Goal: Information Seeking & Learning: Learn about a topic

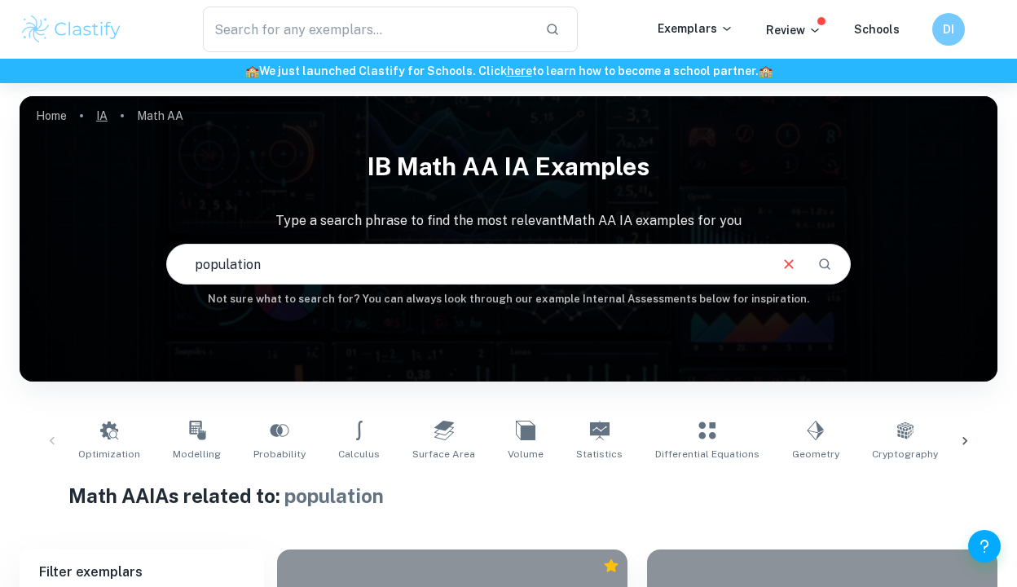
click at [101, 119] on link "IA" at bounding box center [101, 115] width 11 height 23
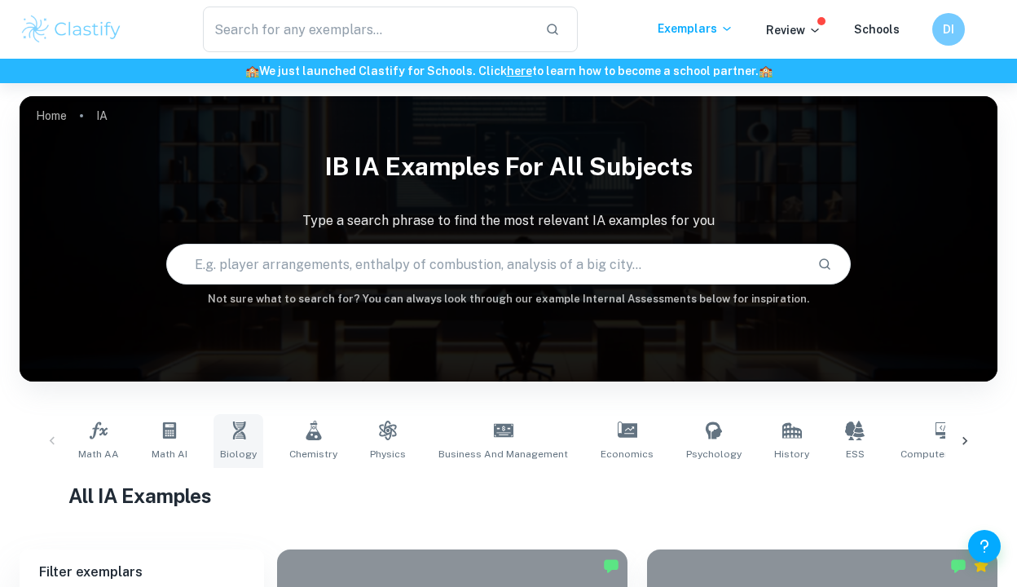
click at [245, 443] on link "Biology" at bounding box center [239, 441] width 50 height 54
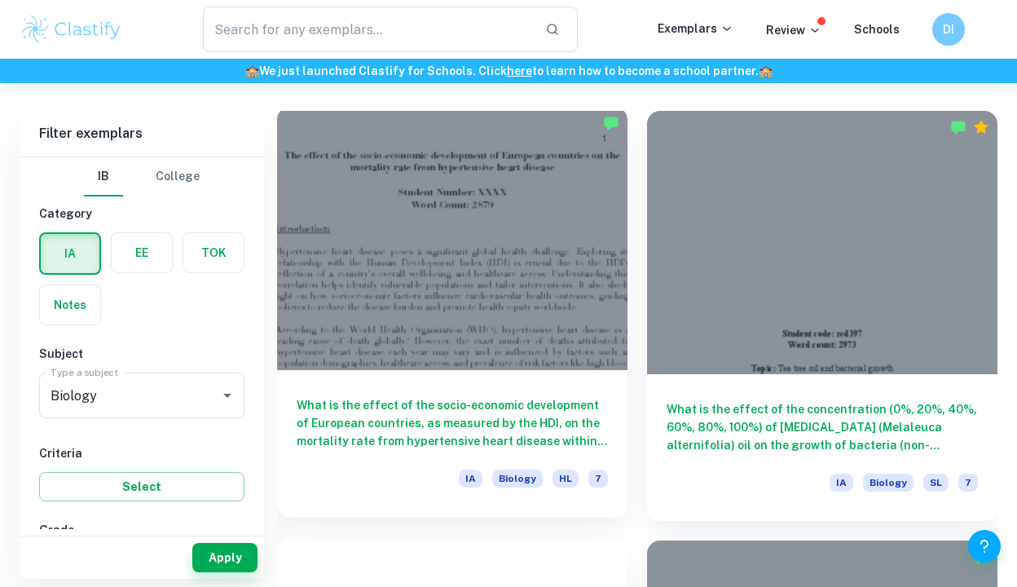
scroll to position [548, 0]
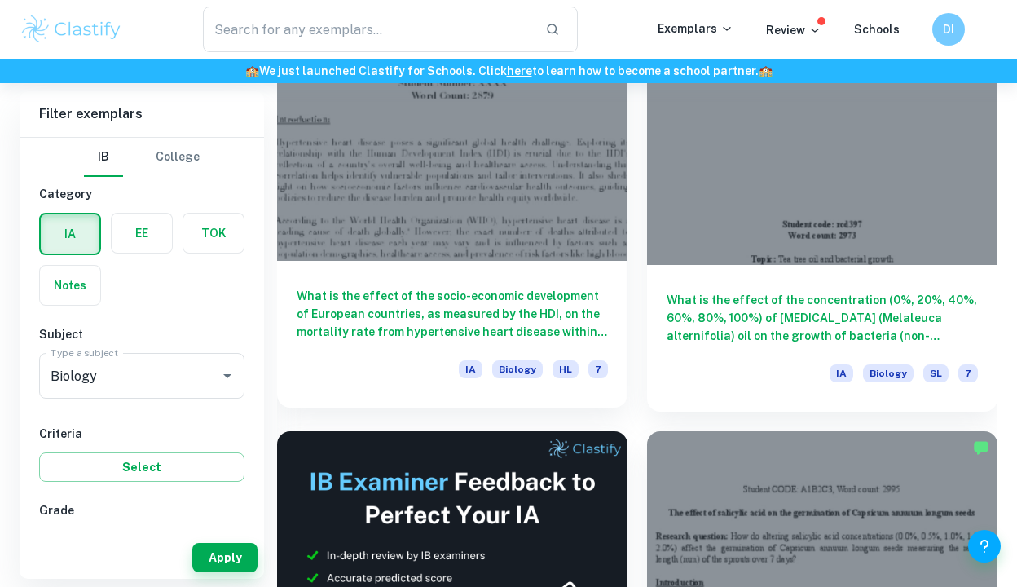
click at [536, 248] on div at bounding box center [452, 129] width 350 height 263
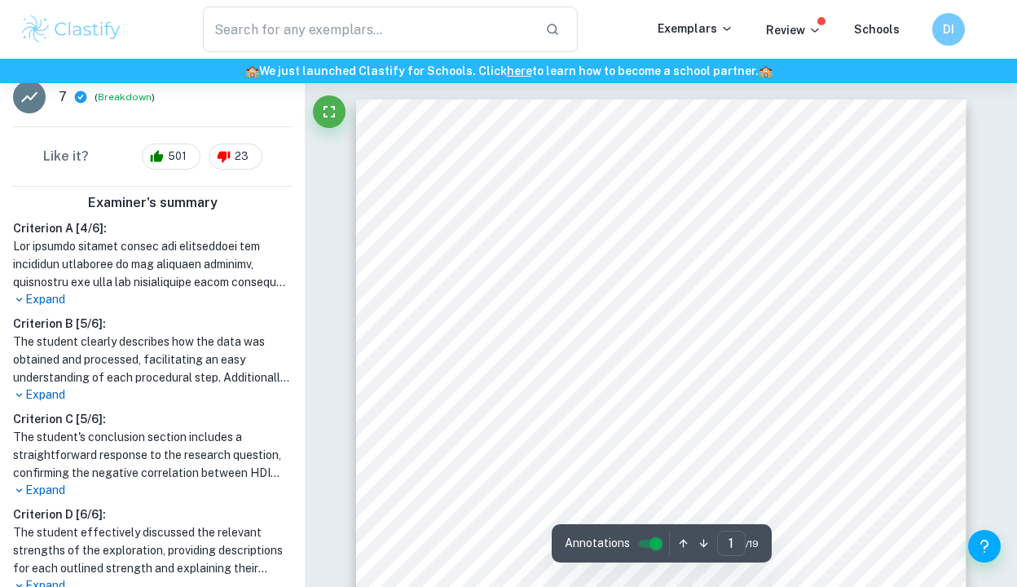
scroll to position [561, 0]
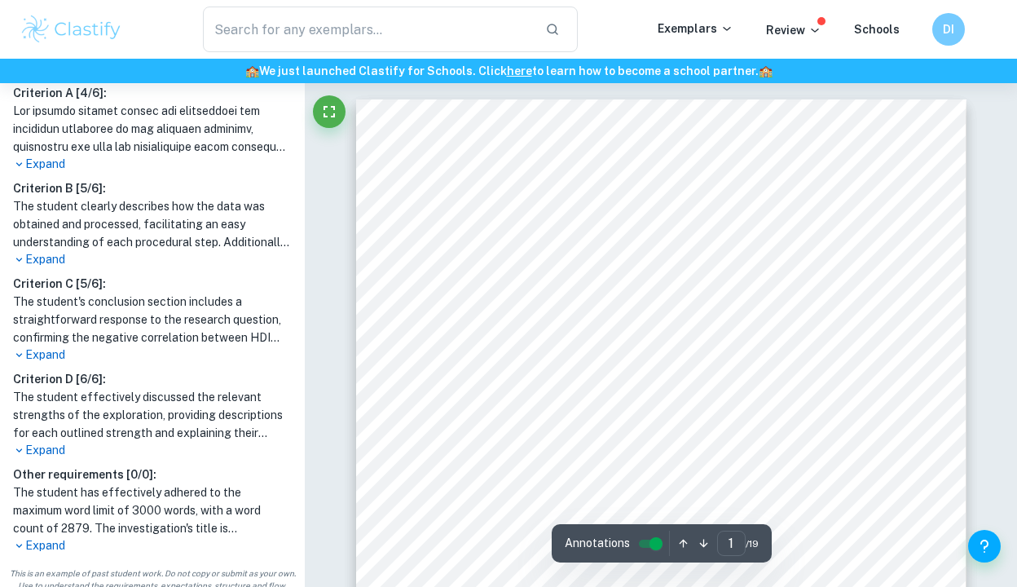
click at [42, 355] on p "Expand" at bounding box center [152, 354] width 279 height 17
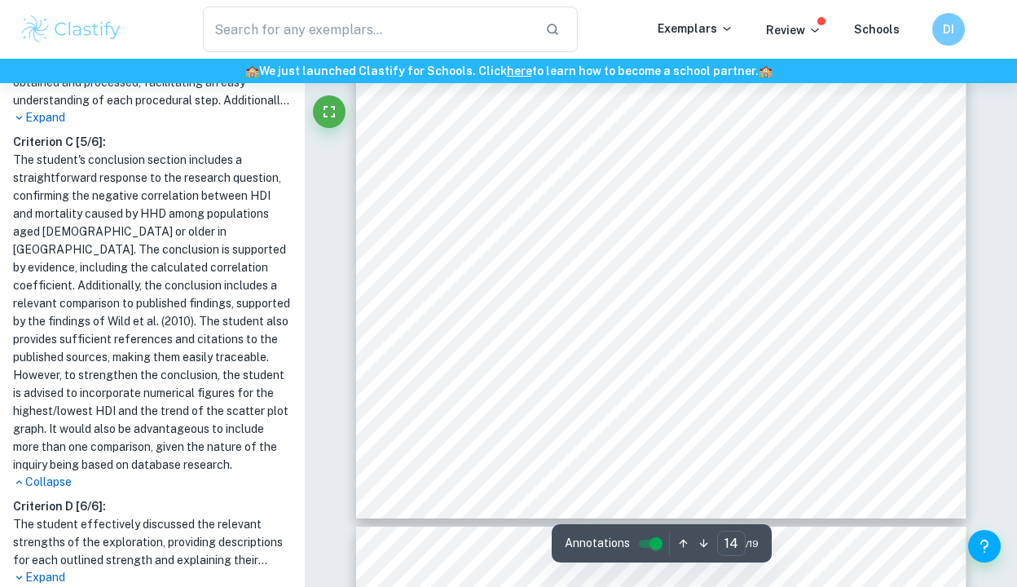
scroll to position [0, 0]
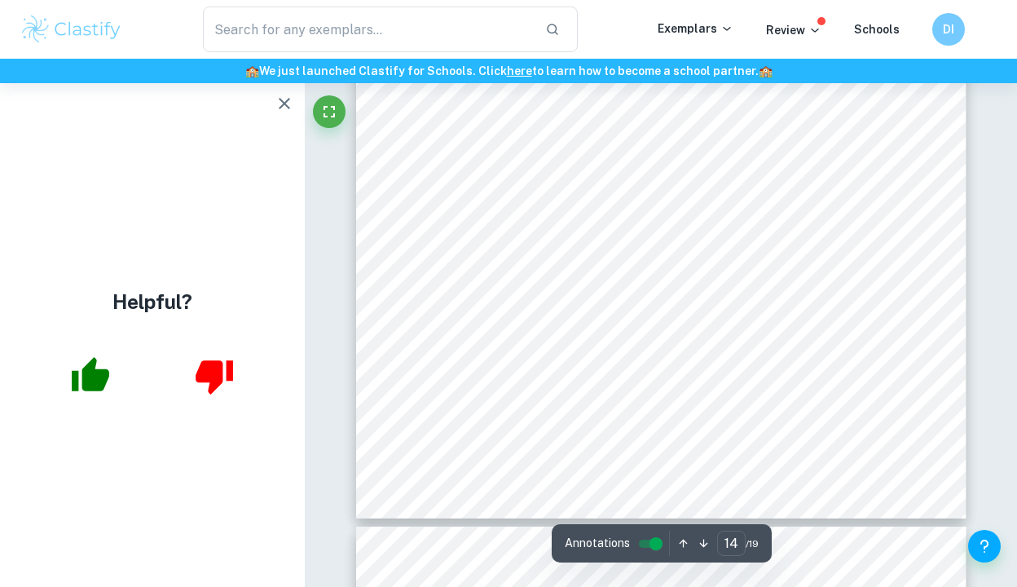
drag, startPoint x: 782, startPoint y: 341, endPoint x: 410, endPoint y: 174, distance: 407.1
click at [410, 174] on div "14 Table 8. Raw data showing the population over the age of [DEMOGRAPHIC_DATA],…" at bounding box center [661, 86] width 610 height 863
click at [403, 205] on div "14 Table 8. Raw data showing the population over the age of [DEMOGRAPHIC_DATA],…" at bounding box center [661, 86] width 610 height 863
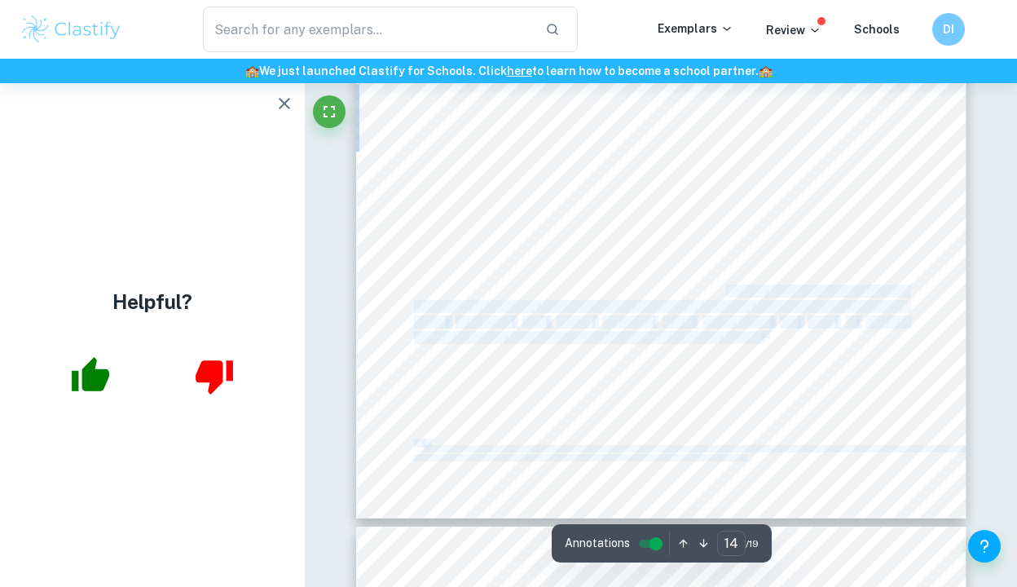
click at [408, 184] on div "14 Table 8. Raw data showing the population over the age of [DEMOGRAPHIC_DATA],…" at bounding box center [661, 86] width 610 height 863
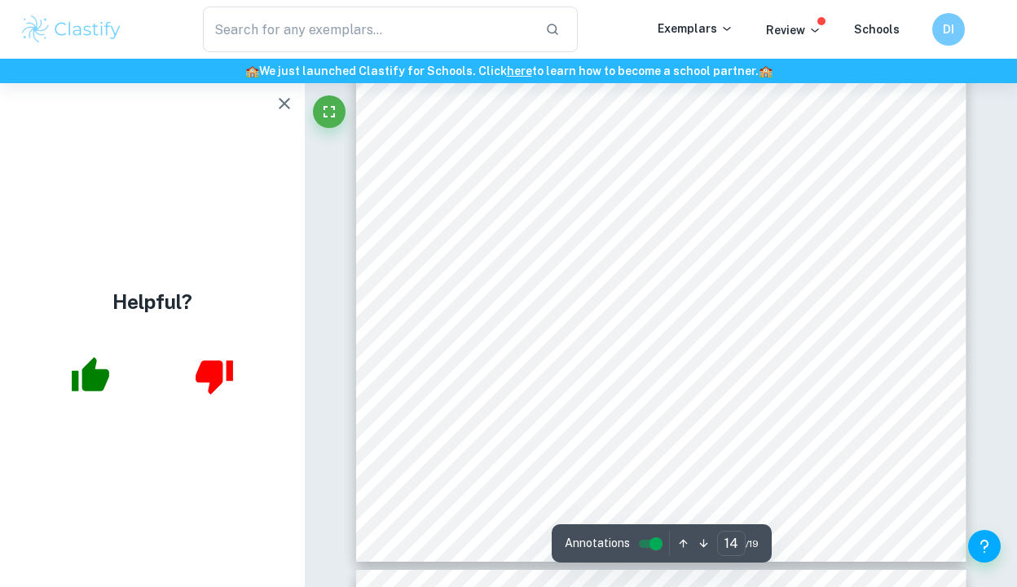
scroll to position [11823, 0]
drag, startPoint x: 411, startPoint y: 226, endPoint x: 761, endPoint y: 382, distance: 383.8
click at [761, 382] on div "14 Table 8. Raw data showing the population over the age of [DEMOGRAPHIC_DATA],…" at bounding box center [661, 132] width 610 height 863
click at [784, 396] on div "14 Table 8. Raw data showing the population over the age of [DEMOGRAPHIC_DATA],…" at bounding box center [661, 132] width 610 height 863
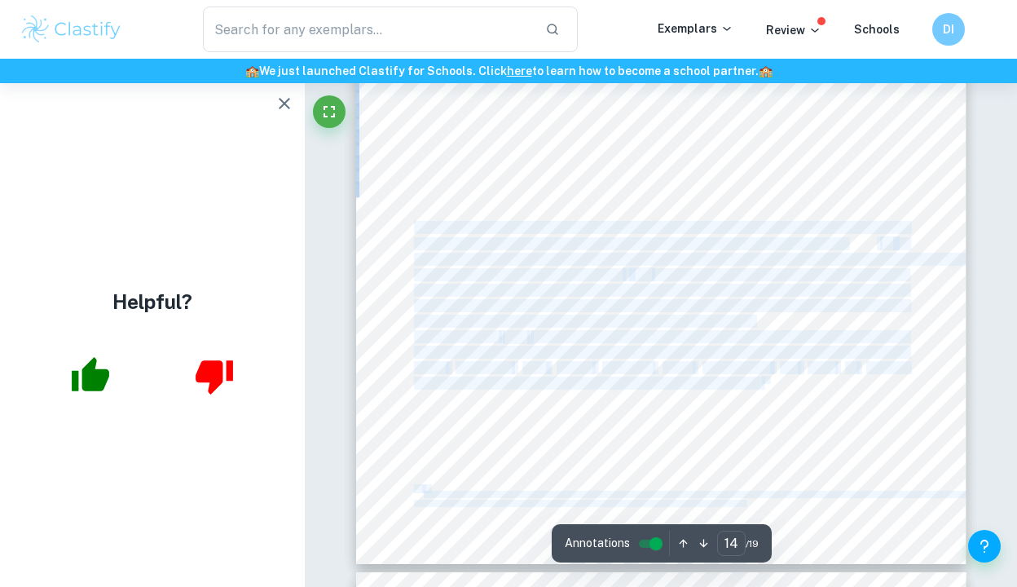
drag, startPoint x: 764, startPoint y: 389, endPoint x: 417, endPoint y: 222, distance: 384.9
click at [417, 222] on div "14 Table 8. Raw data showing the population over the age of [DEMOGRAPHIC_DATA],…" at bounding box center [661, 132] width 610 height 863
copy div "This investigation confirms a negative correlation between the Human Developmen…"
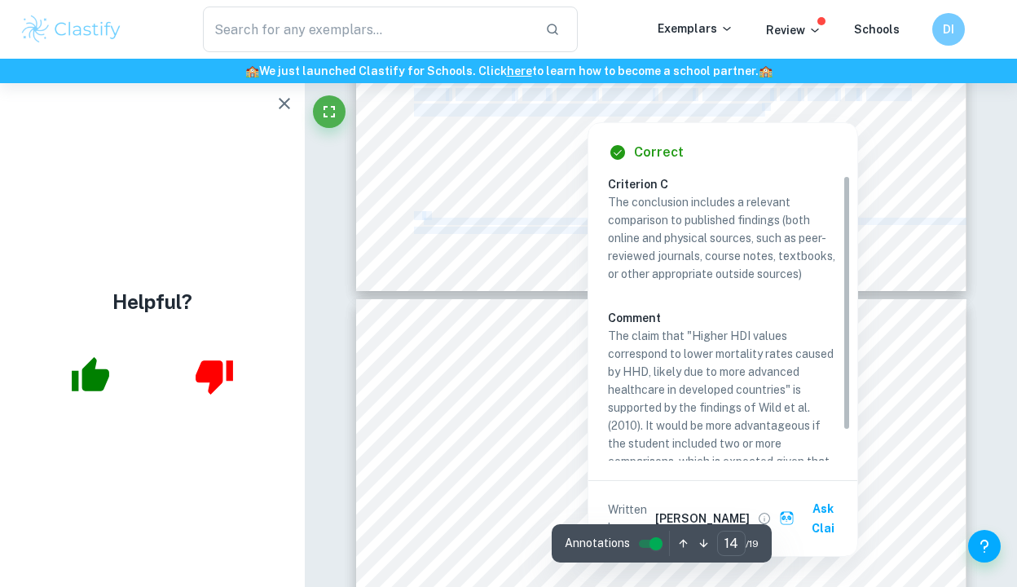
type input "15"
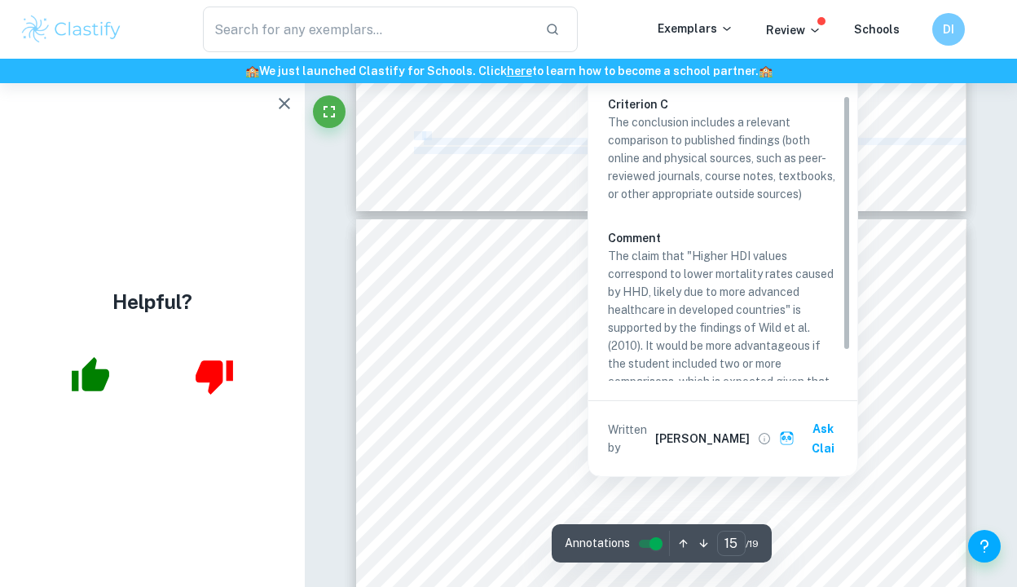
scroll to position [12202, 0]
